Goal: Information Seeking & Learning: Learn about a topic

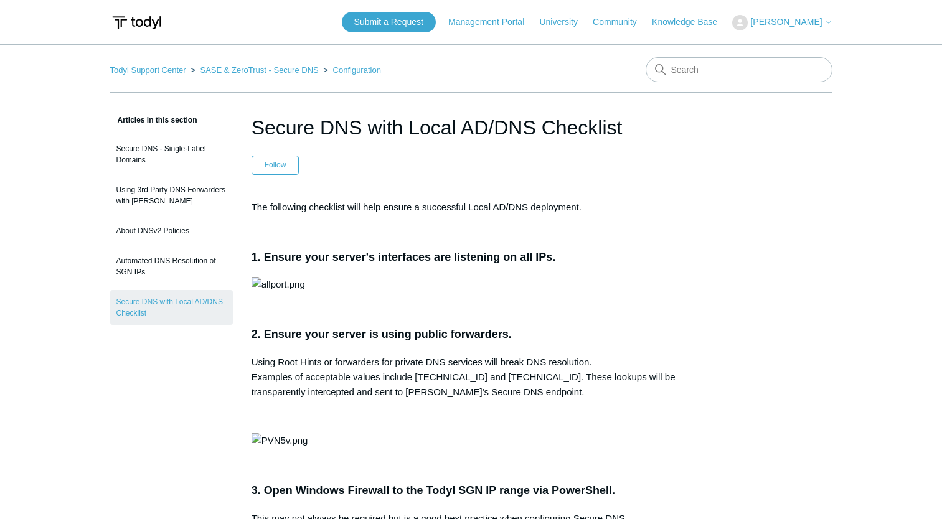
scroll to position [1432, 0]
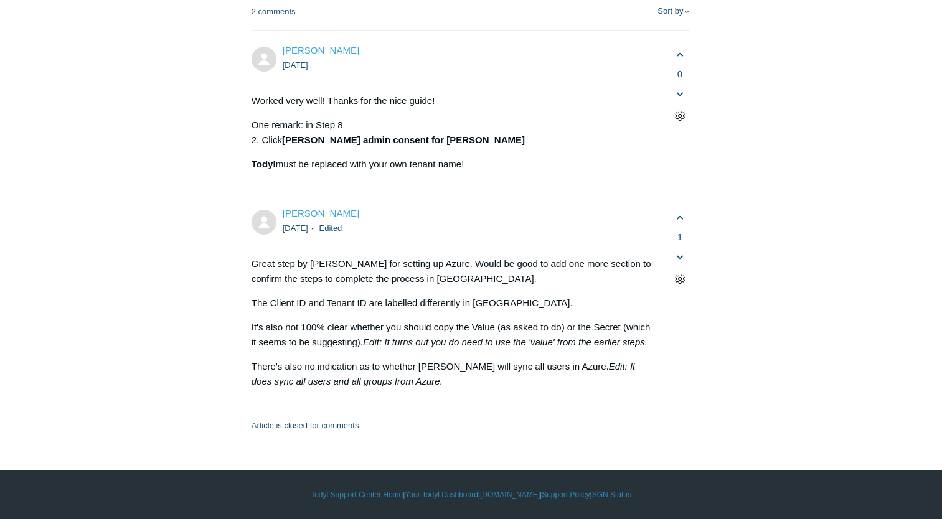
scroll to position [8453, 0]
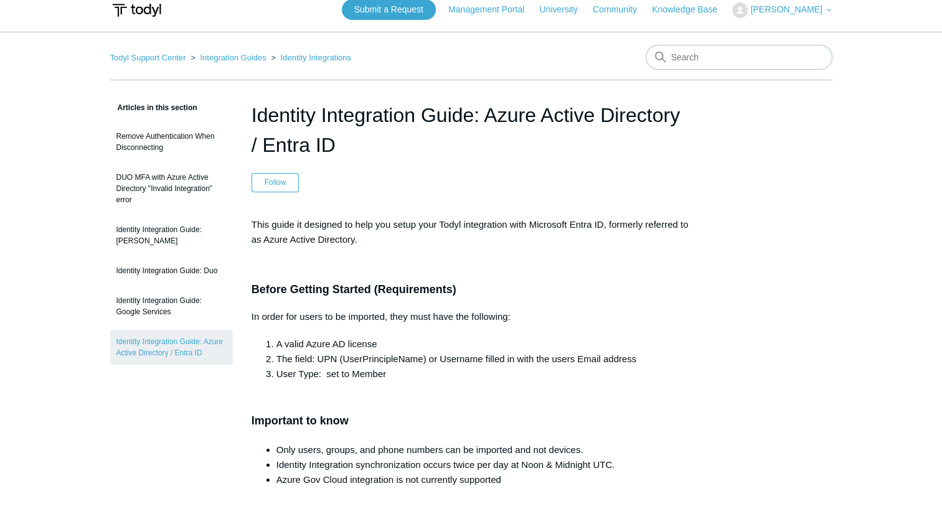
scroll to position [0, 0]
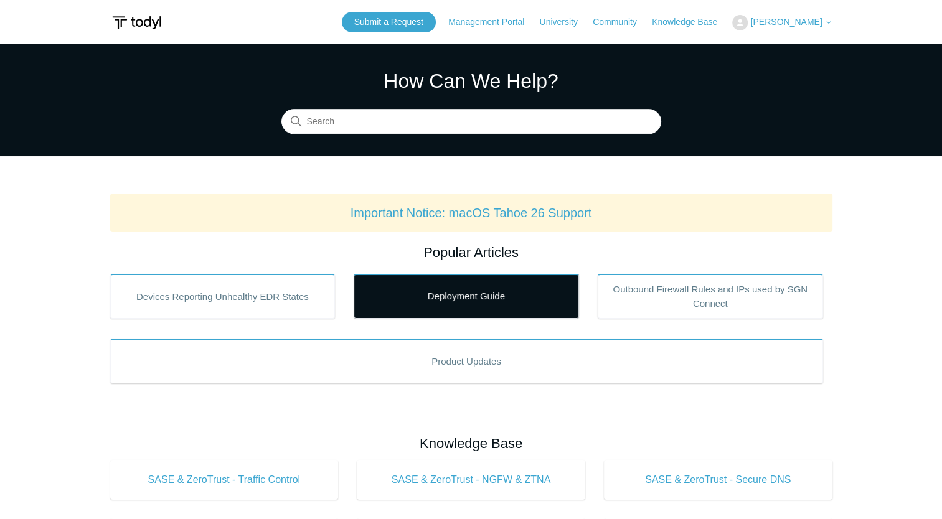
click at [456, 304] on link "Deployment Guide" at bounding box center [466, 296] width 225 height 45
